Goal: Information Seeking & Learning: Learn about a topic

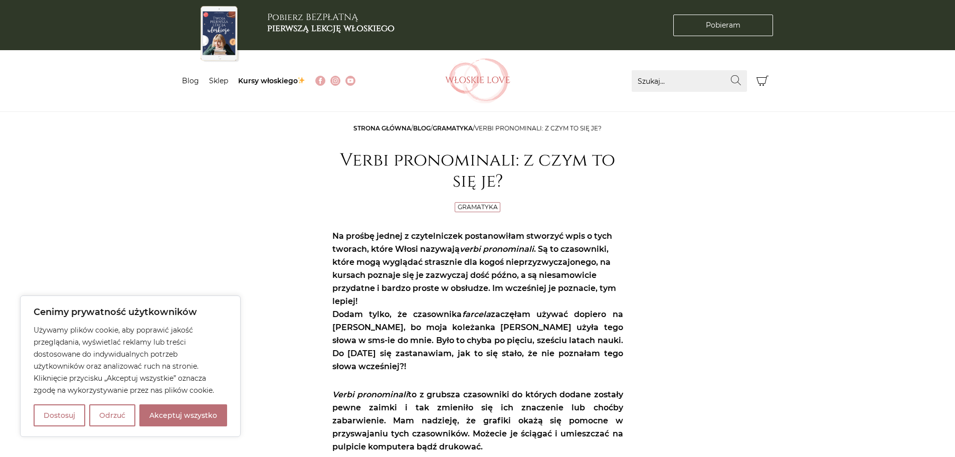
click at [458, 125] on link "Gramatyka" at bounding box center [453, 128] width 40 height 8
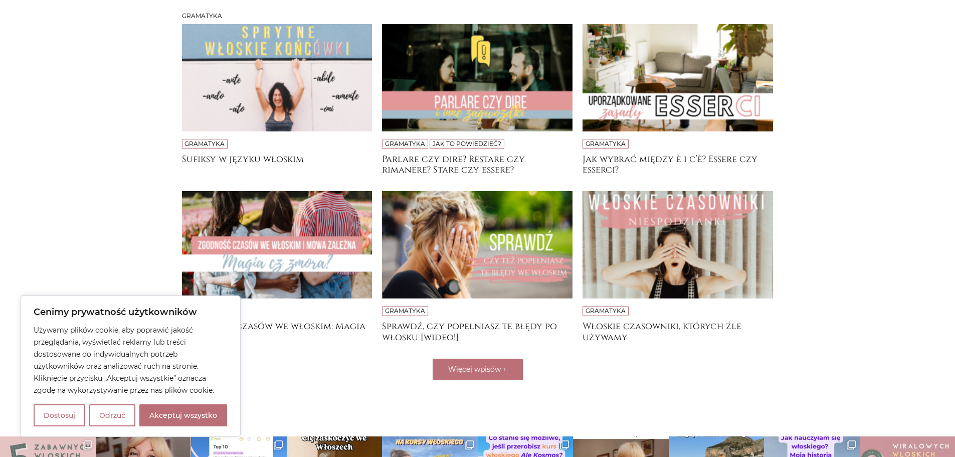
scroll to position [221, 0]
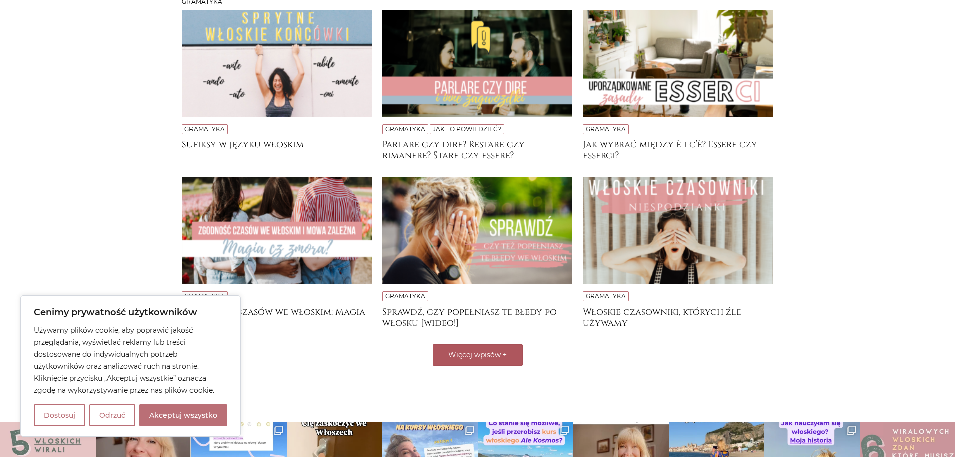
click at [463, 350] on span "Więcej wpisów" at bounding box center [474, 354] width 53 height 9
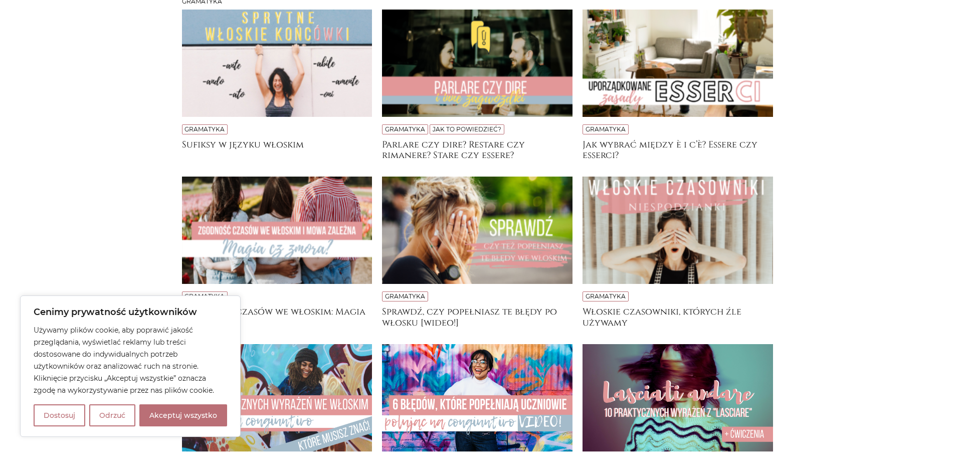
scroll to position [0, 0]
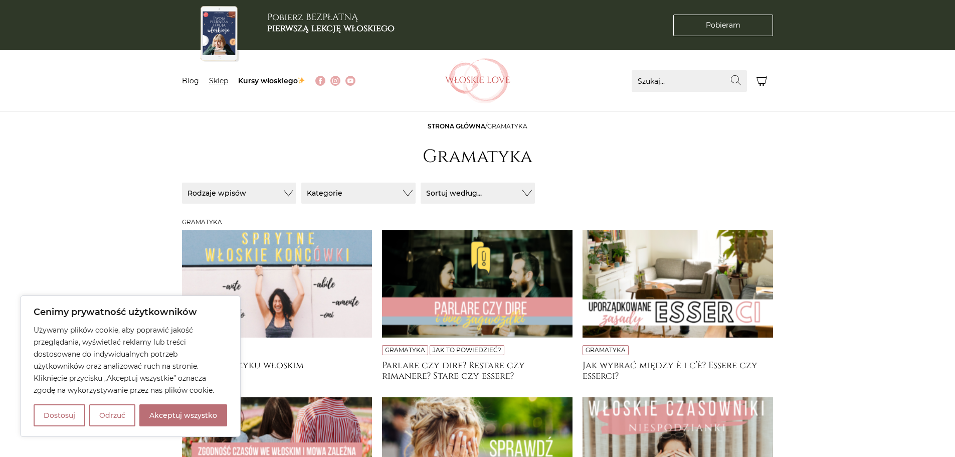
click at [222, 79] on link "Sklep" at bounding box center [218, 80] width 19 height 9
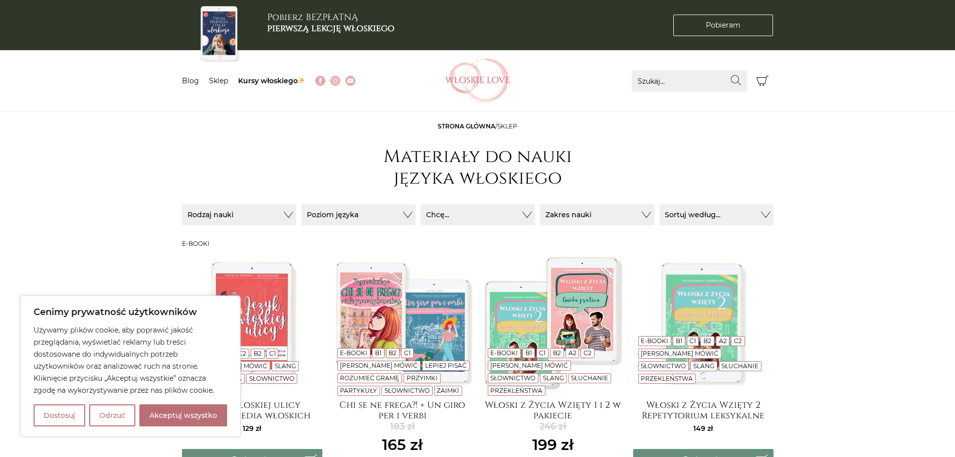
click at [564, 376] on link "Slang" at bounding box center [553, 378] width 21 height 8
